Goal: Task Accomplishment & Management: Complete application form

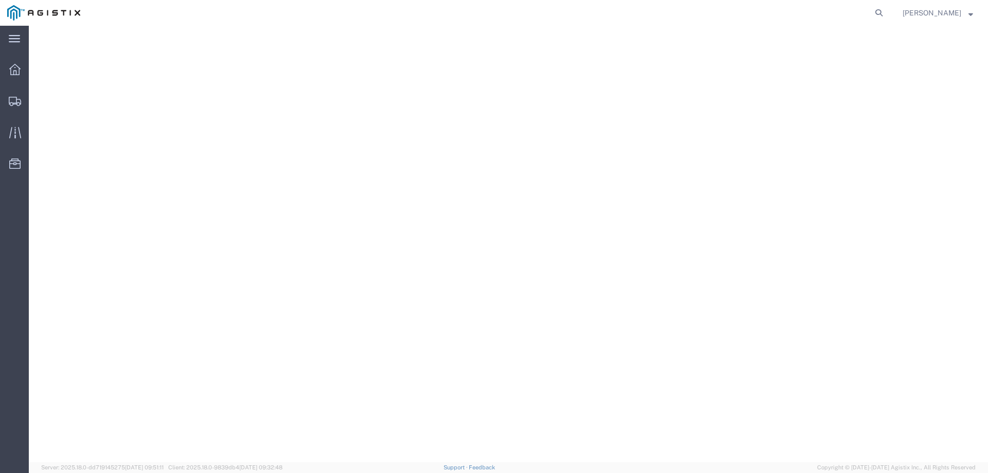
select select "70111"
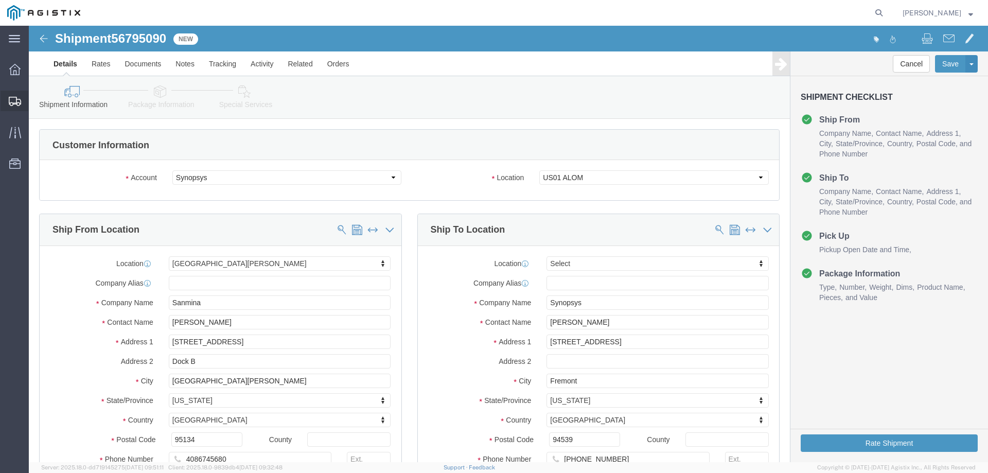
scroll to position [309, 0]
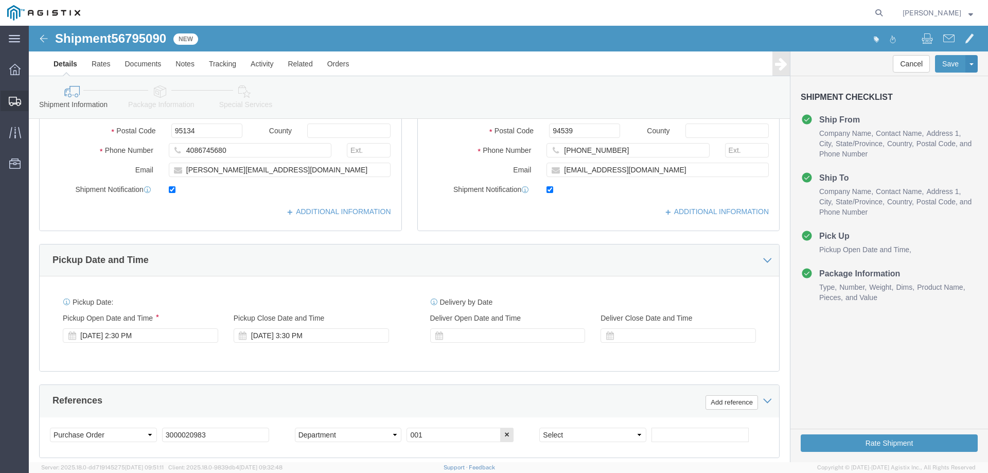
click at [0, 0] on span "Create from Template" at bounding box center [0, 0] width 0 height 0
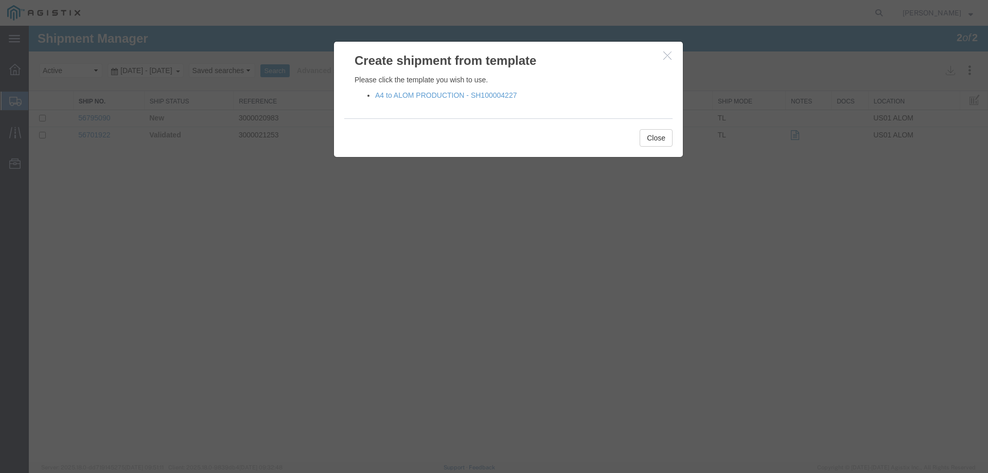
click at [669, 54] on icon "button" at bounding box center [667, 55] width 8 height 9
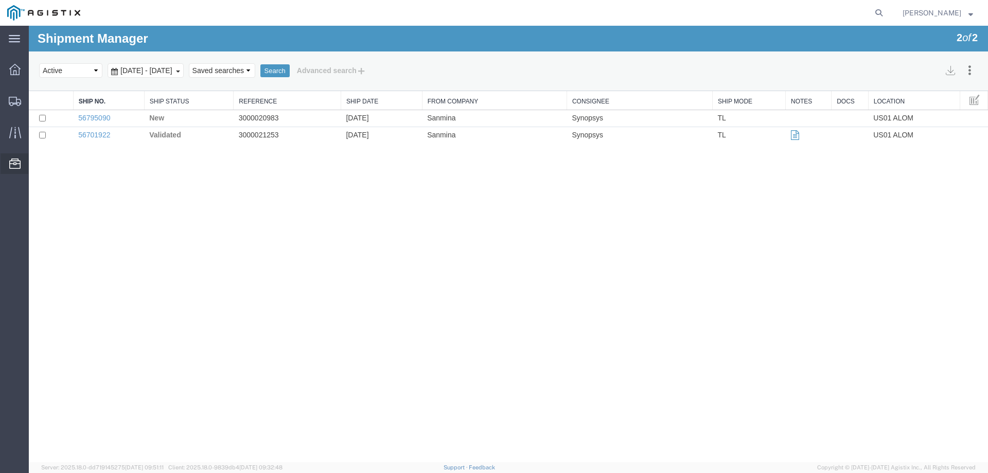
click at [0, 0] on span "Templates" at bounding box center [0, 0] width 0 height 0
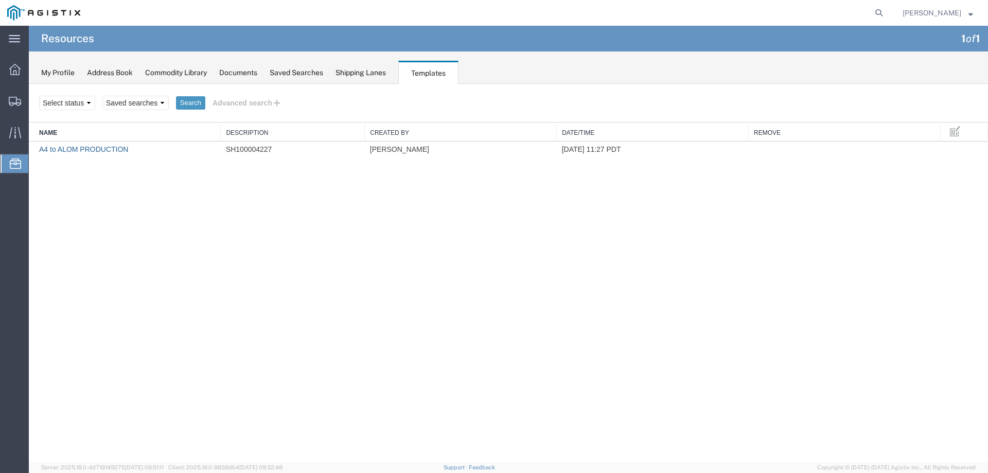
click at [71, 146] on link "A4 to ALOM PRODUCTION" at bounding box center [83, 149] width 89 height 8
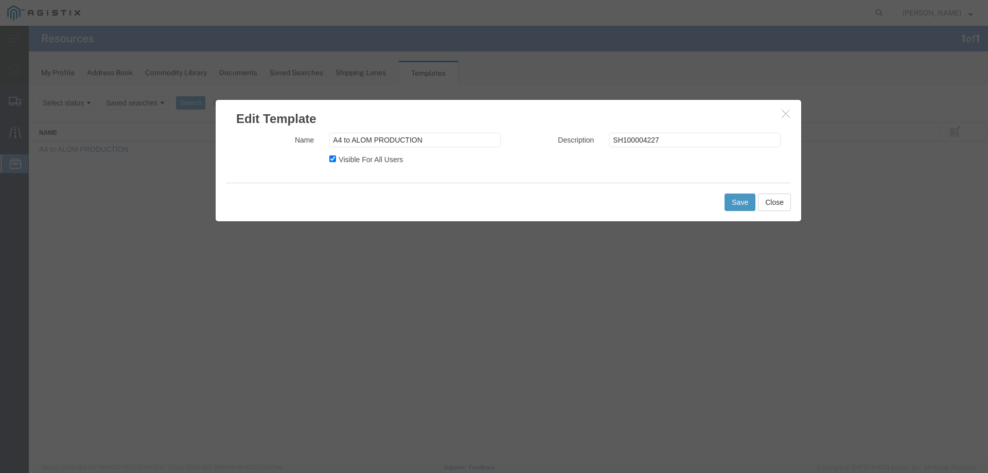
click at [339, 162] on label "Visible For All Users" at bounding box center [371, 158] width 64 height 12
click at [336, 162] on input "Visible For All Users" at bounding box center [332, 158] width 7 height 7
click at [339, 162] on label "Visible For All Users" at bounding box center [371, 158] width 64 height 12
click at [336, 162] on input "Visible For All Users" at bounding box center [332, 158] width 7 height 7
checkbox input "true"
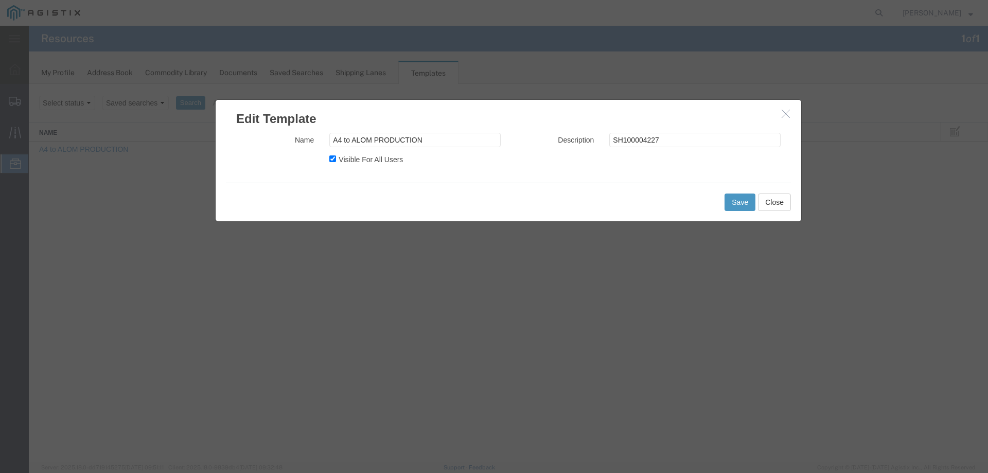
click at [448, 164] on div "Visible For All Users" at bounding box center [415, 158] width 187 height 12
click at [732, 205] on button "Save" at bounding box center [740, 202] width 31 height 17
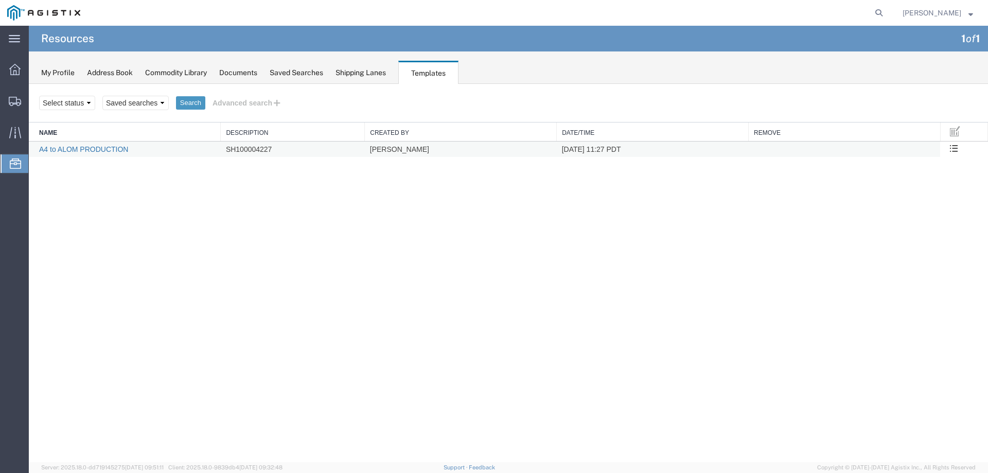
drag, startPoint x: 189, startPoint y: 273, endPoint x: 54, endPoint y: 149, distance: 183.6
click at [189, 272] on div "Search Select status Saved searches Search Advanced search Field Criterion Sele…" at bounding box center [508, 273] width 959 height 378
click at [65, 152] on link "A4 to ALOM PRODUCTION" at bounding box center [83, 149] width 89 height 8
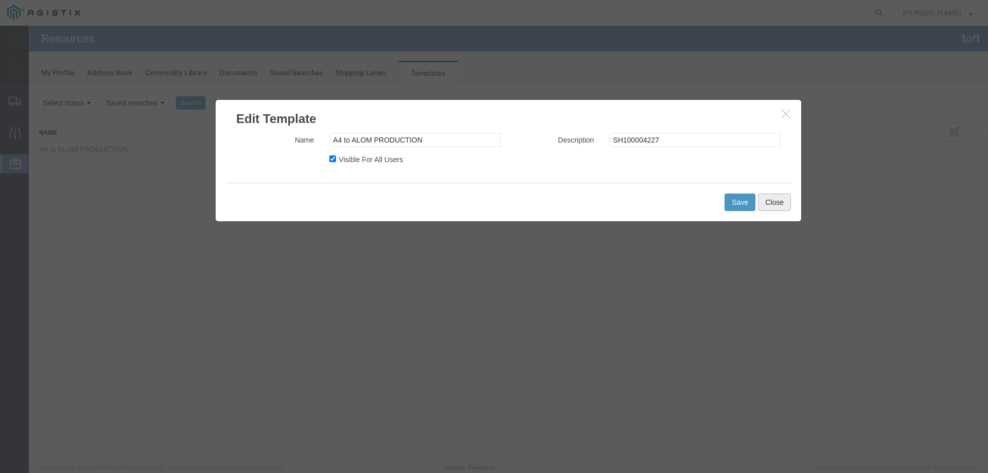
click at [785, 205] on button "Close" at bounding box center [774, 202] width 33 height 17
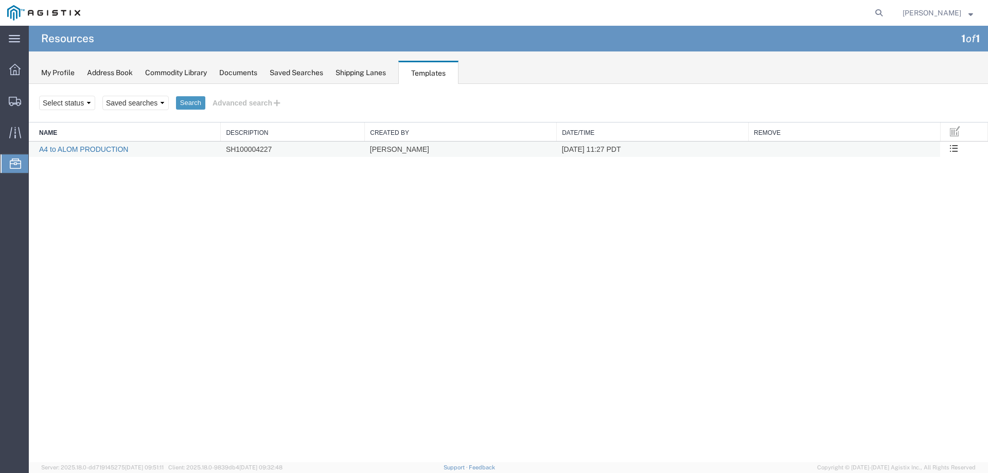
click at [101, 152] on link "A4 to ALOM PRODUCTION" at bounding box center [83, 149] width 89 height 8
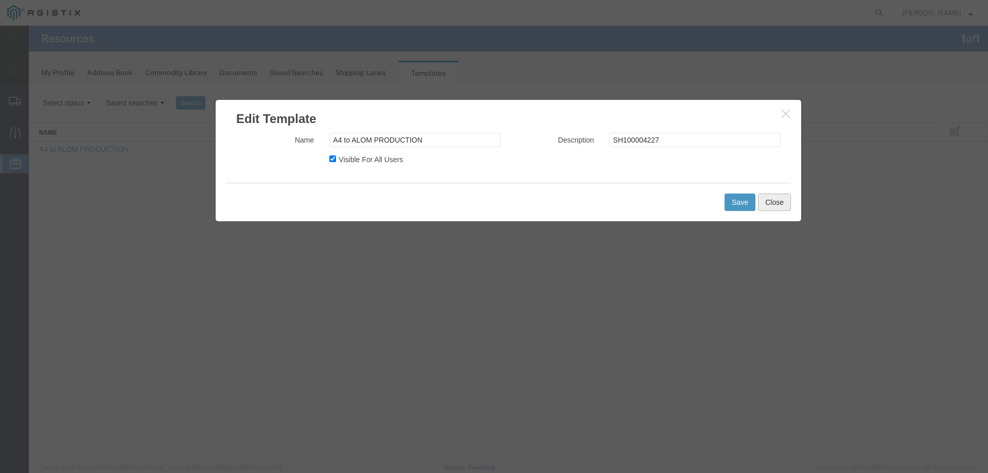
click at [772, 205] on button "Close" at bounding box center [774, 202] width 33 height 17
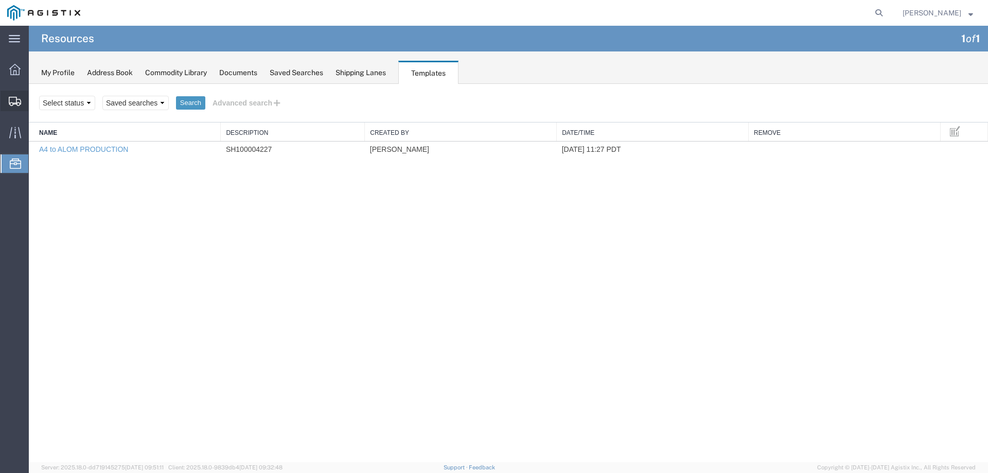
click at [0, 0] on span "Create from Template" at bounding box center [0, 0] width 0 height 0
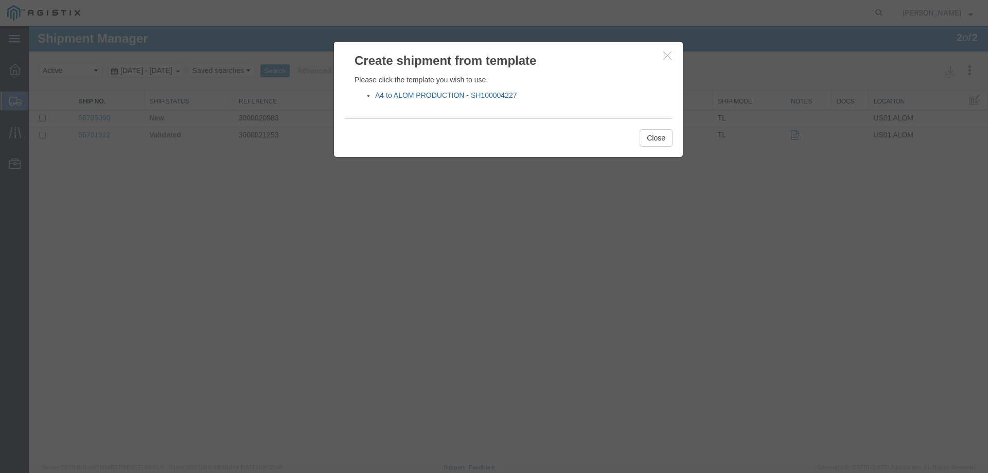
click at [505, 96] on link "A4 to ALOM PRODUCTION - SH100004227" at bounding box center [446, 95] width 142 height 8
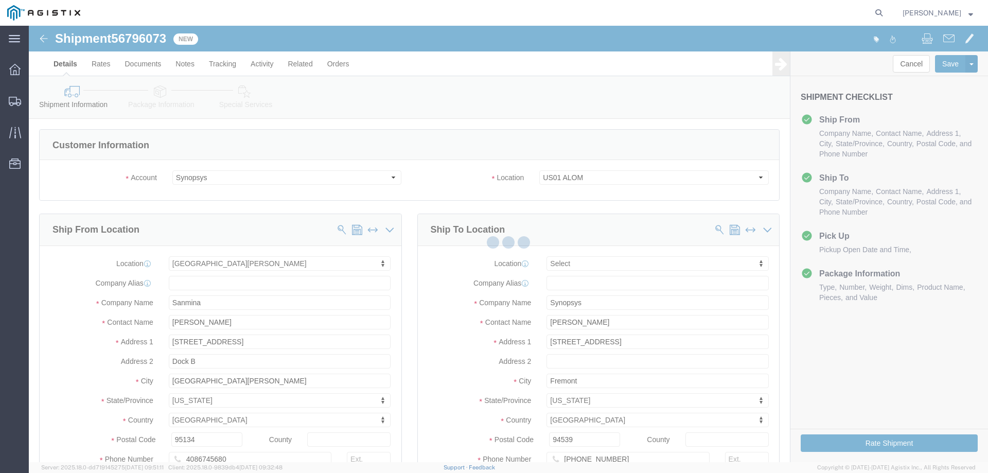
select select
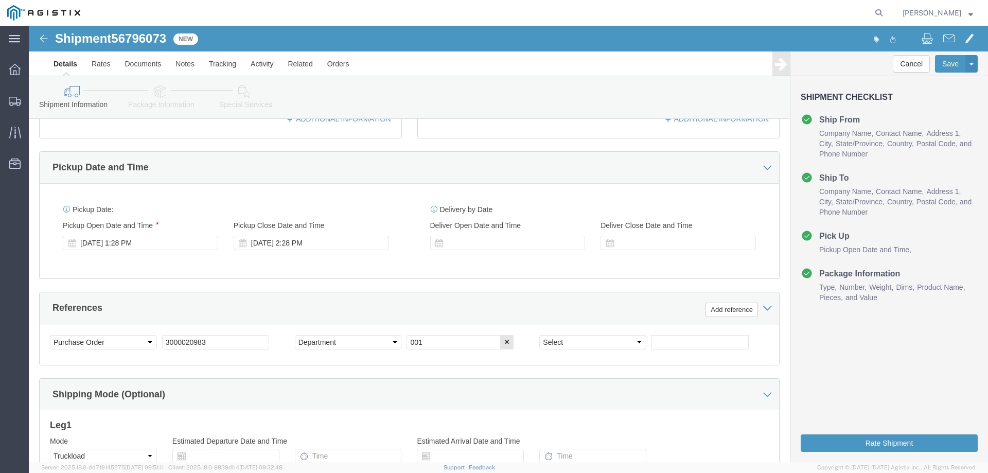
scroll to position [412, 0]
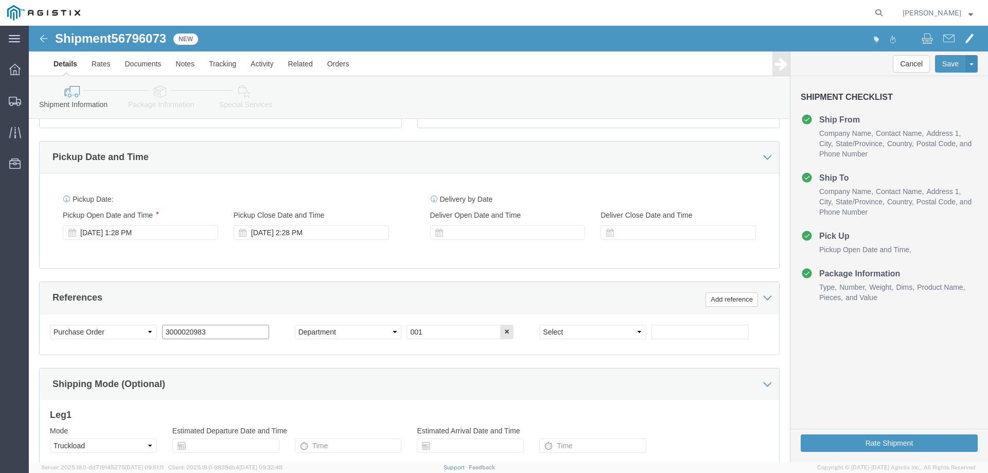
click input "3000020983"
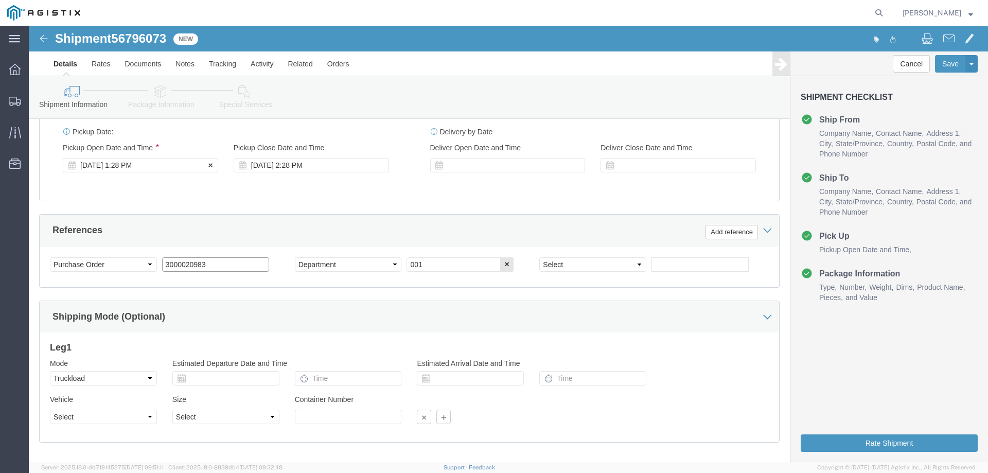
scroll to position [480, 0]
click icon
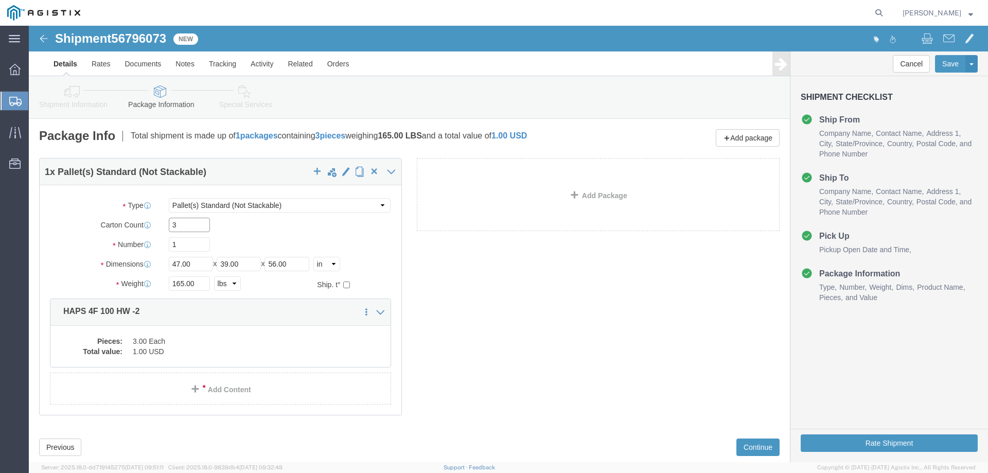
click input "3"
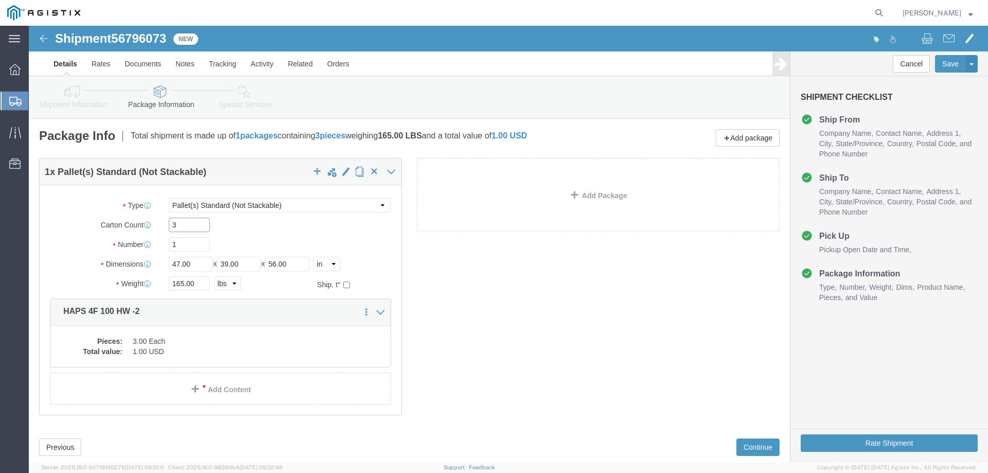
click input "3"
type input "1"
type input "2"
click div "2"
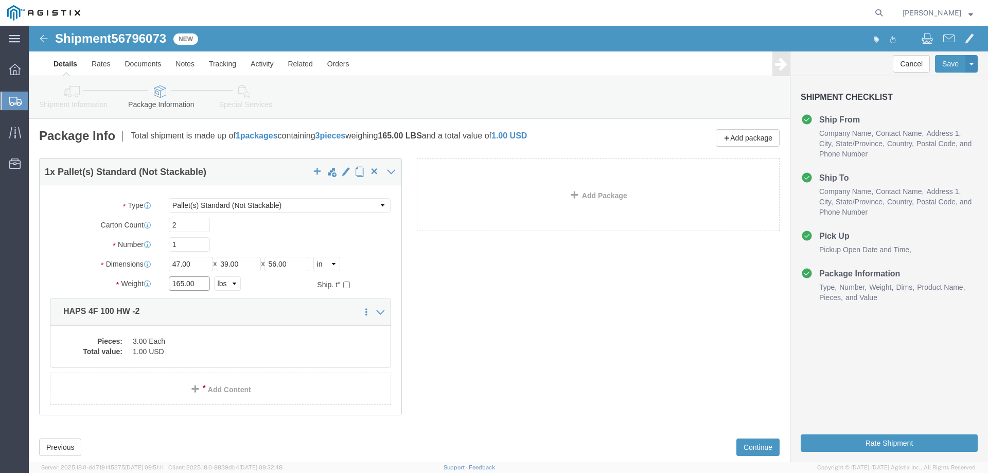
click input "165.00"
click div "Pieces: 3.00 Each Total value: 1.00 USD"
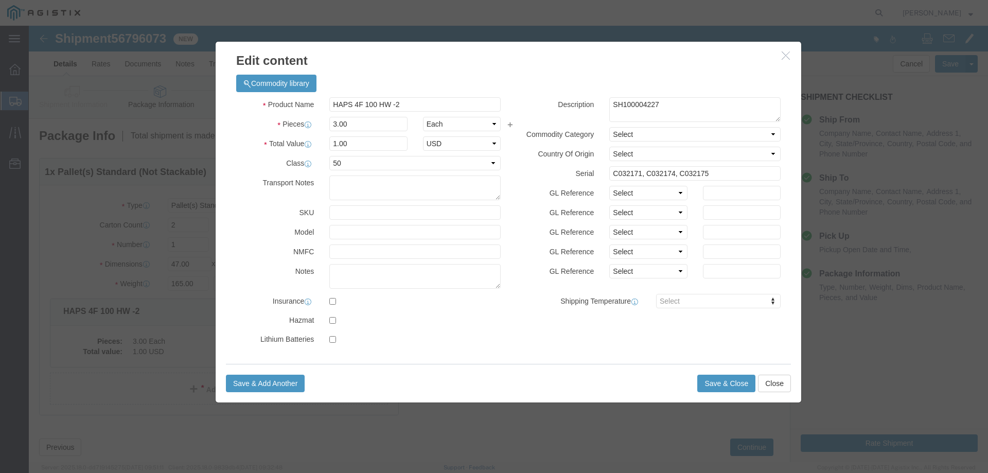
click h3 "Edit content"
click icon "button"
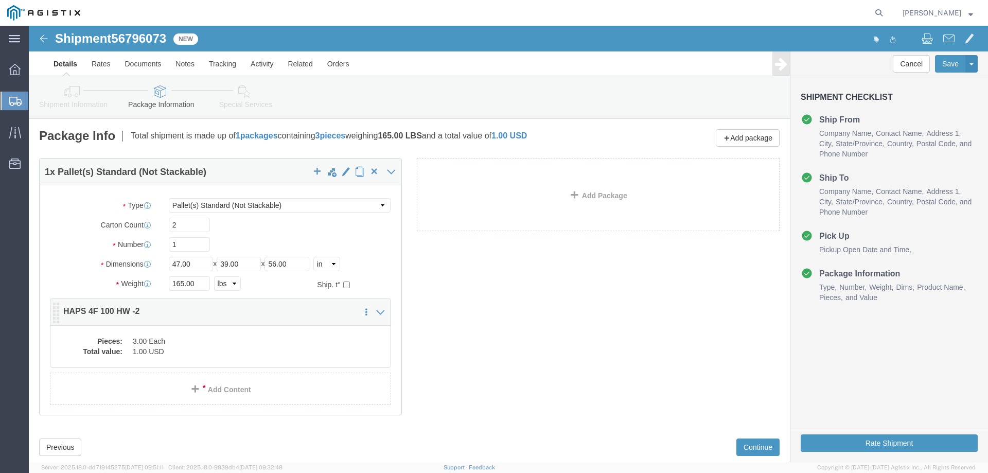
click div "Pieces: 3.00 Each Total value: 1.00 USD"
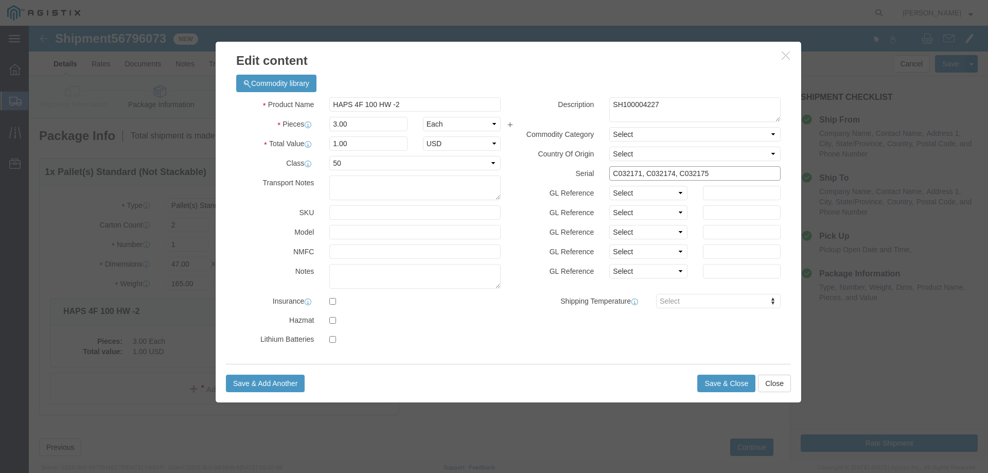
drag, startPoint x: 700, startPoint y: 148, endPoint x: 566, endPoint y: 161, distance: 134.9
click div "Description SH100004227 Commodity Category Select Country Of Origin Select [GEO…"
drag, startPoint x: 744, startPoint y: 364, endPoint x: 738, endPoint y: 364, distance: 5.7
click button "Close"
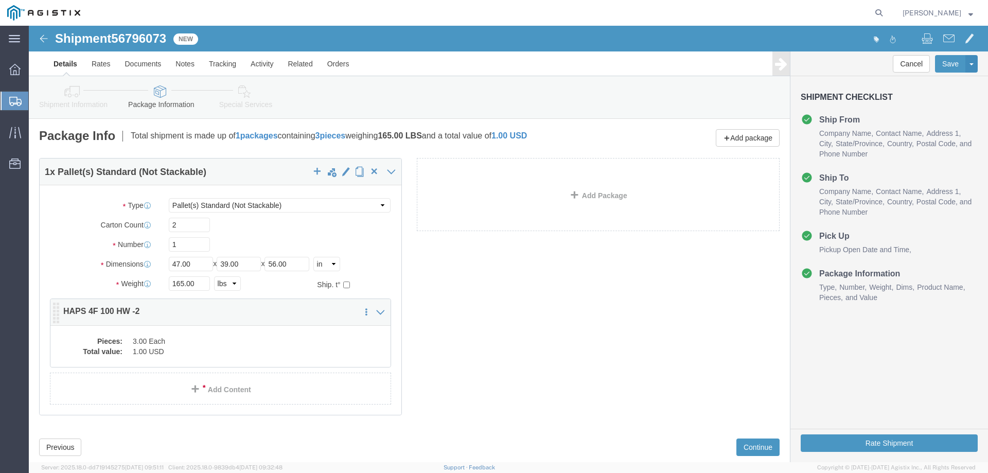
click p "HAPS 4F 100 HW -2"
click dd "3.00 Each"
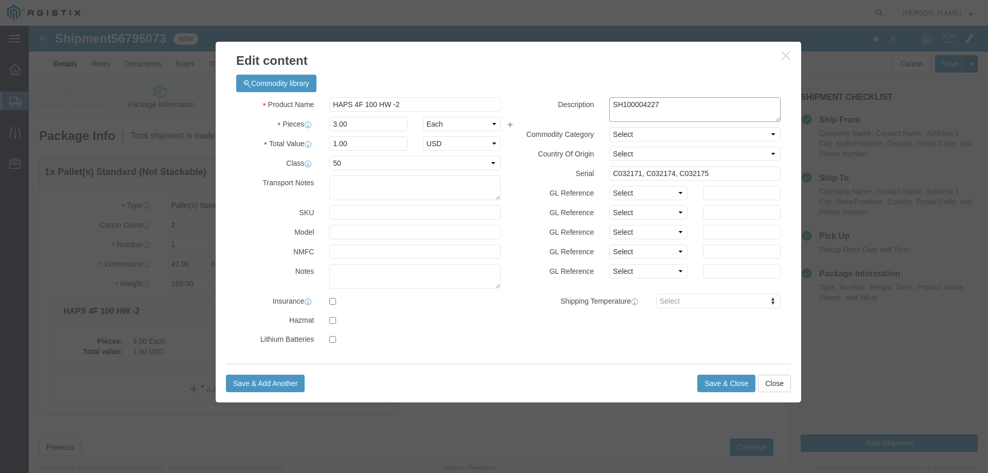
click textarea "SH100004227"
click button "Close"
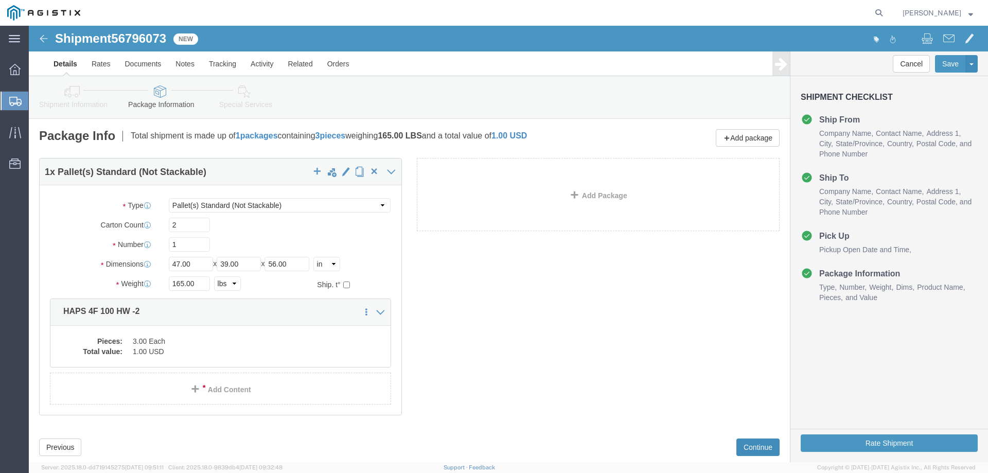
click button "Continue"
